Goal: Find specific page/section: Find specific page/section

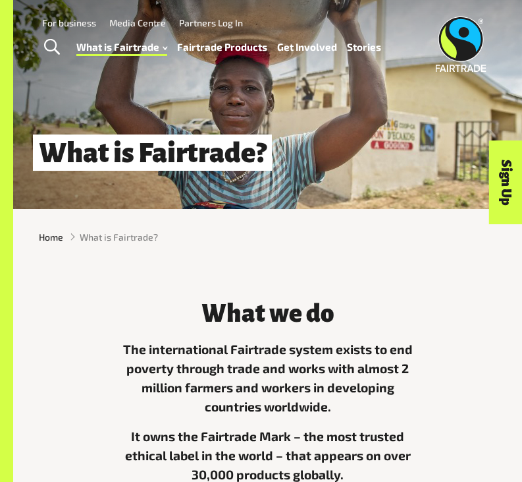
click at [202, 49] on link "Fairtrade Products" at bounding box center [222, 47] width 90 height 18
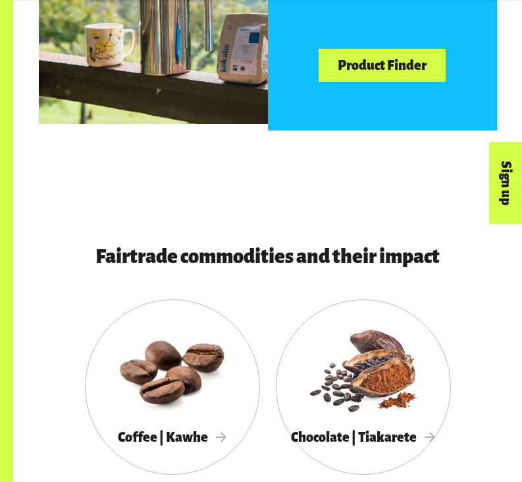
scroll to position [686, 0]
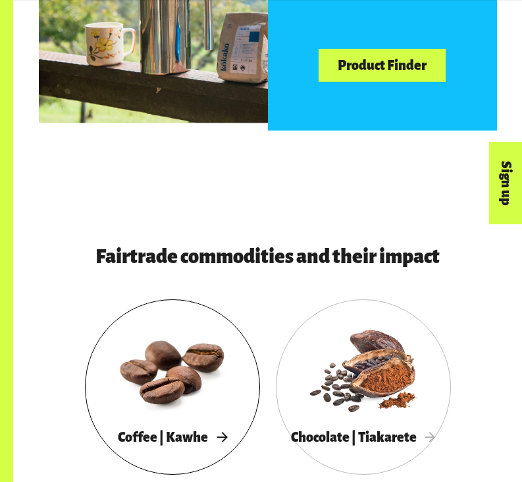
click at [190, 331] on div at bounding box center [172, 369] width 175 height 114
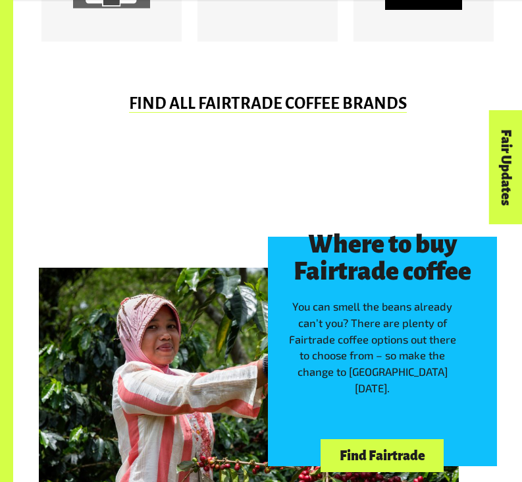
scroll to position [874, 0]
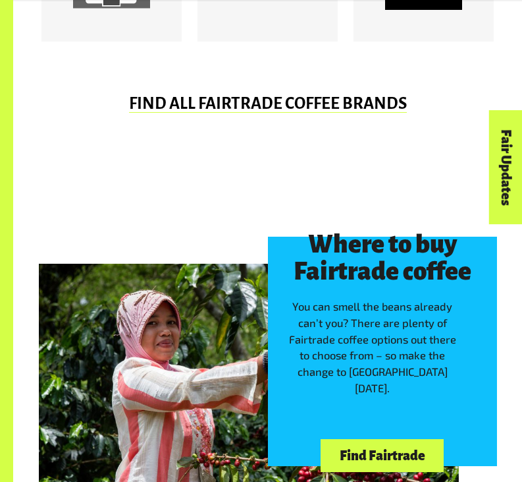
click at [401, 447] on link "Find Fairtrade" at bounding box center [382, 456] width 123 height 34
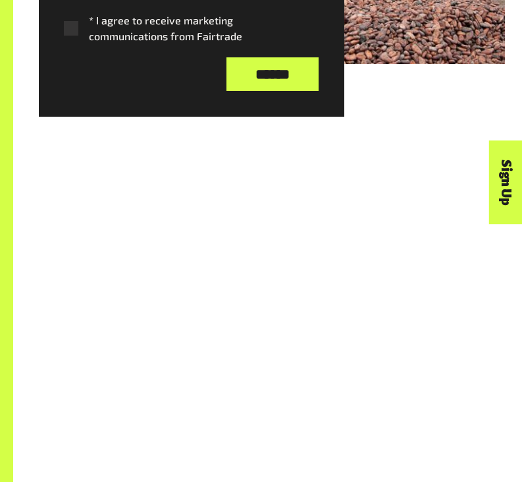
scroll to position [1923, 0]
